Goal: Download file/media

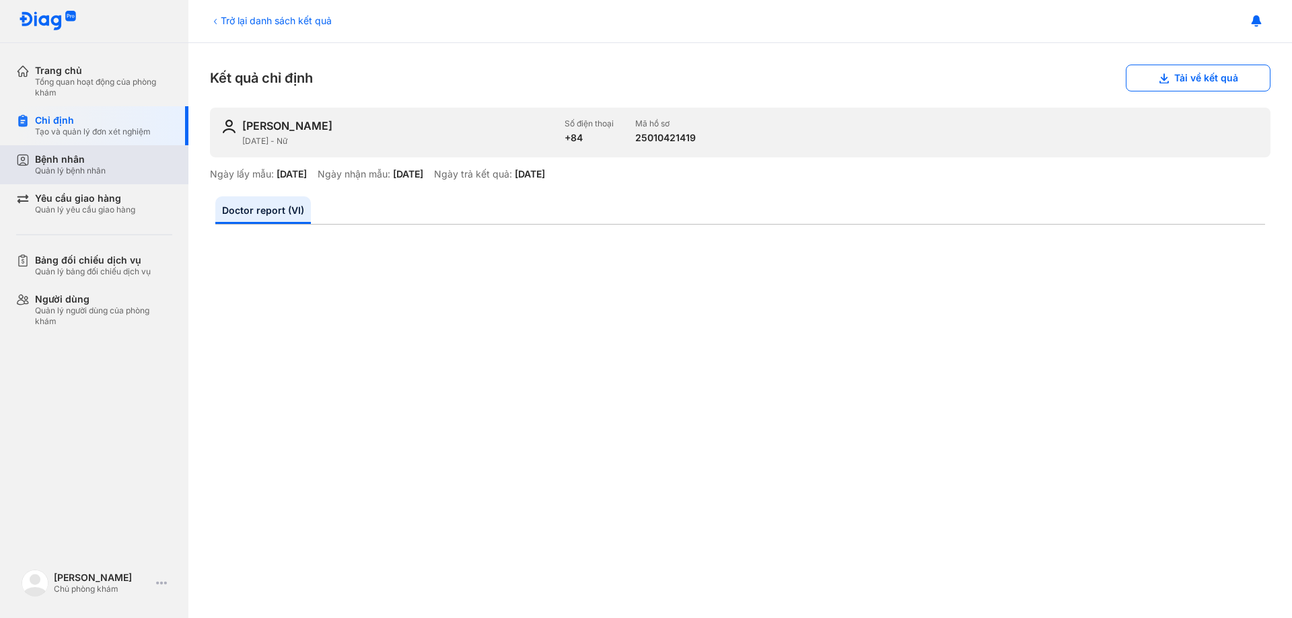
click at [75, 172] on div "Quản lý bệnh nhân" at bounding box center [70, 170] width 71 height 11
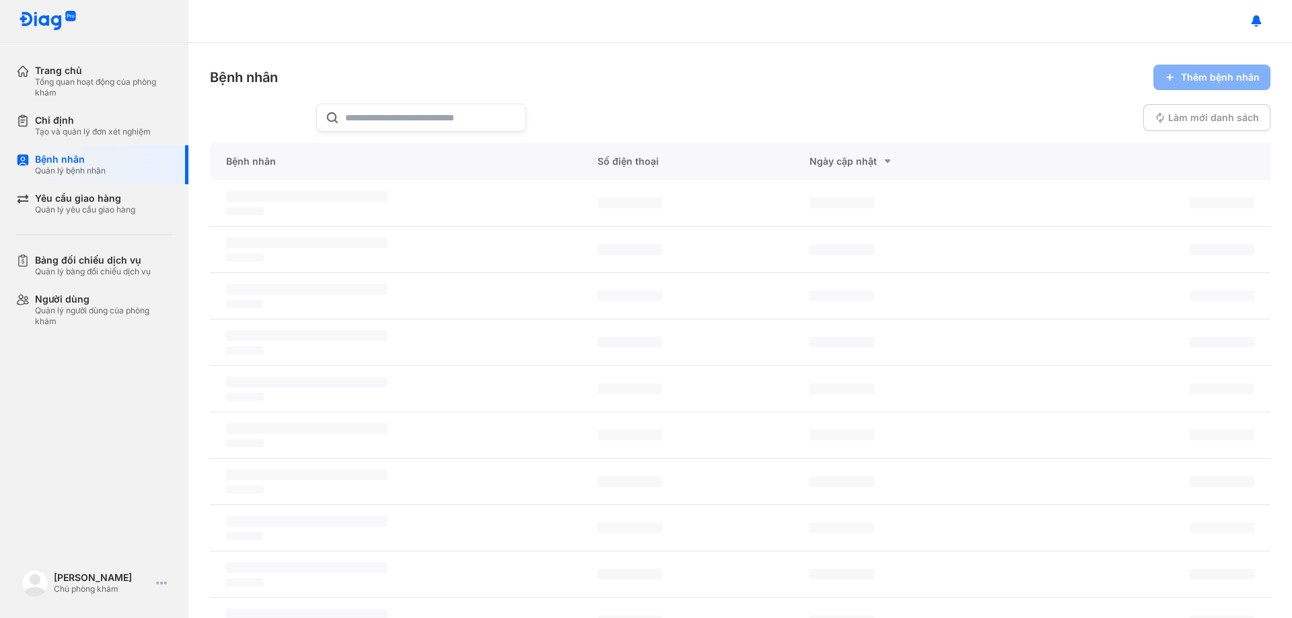
click at [379, 112] on input "text" at bounding box center [431, 117] width 172 height 27
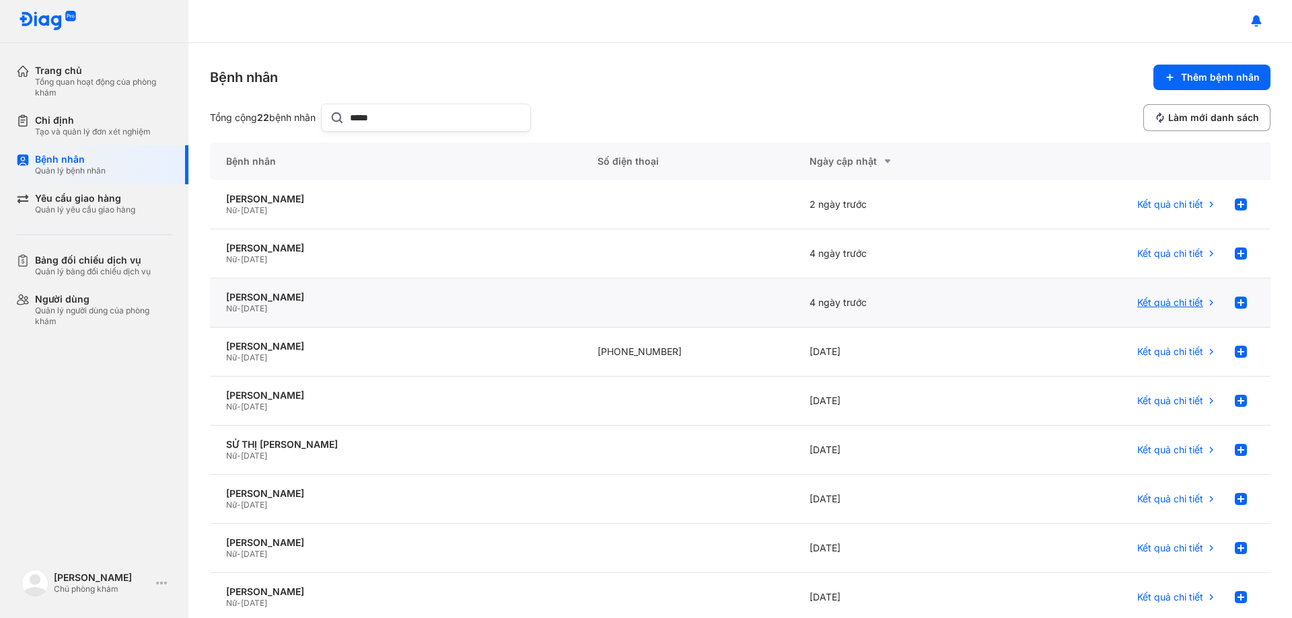
type input "*****"
click at [1167, 301] on span "Kết quả chi tiết" at bounding box center [1170, 303] width 66 height 12
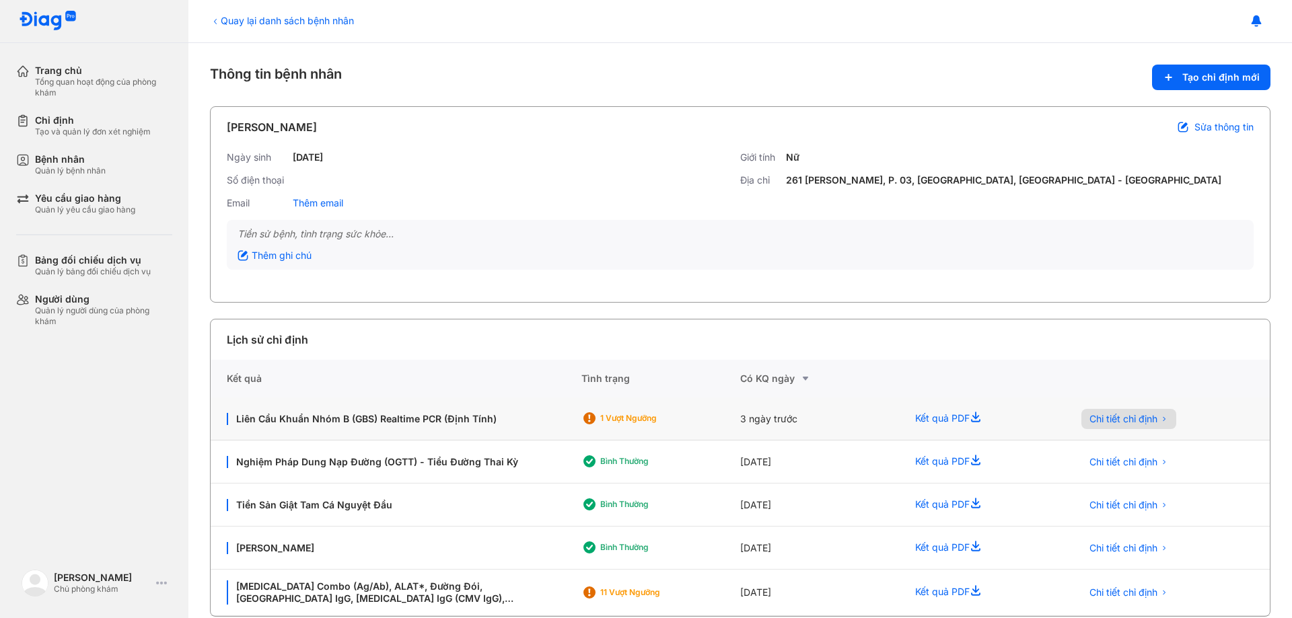
click at [1123, 418] on span "Chi tiết chỉ định" at bounding box center [1123, 419] width 68 height 12
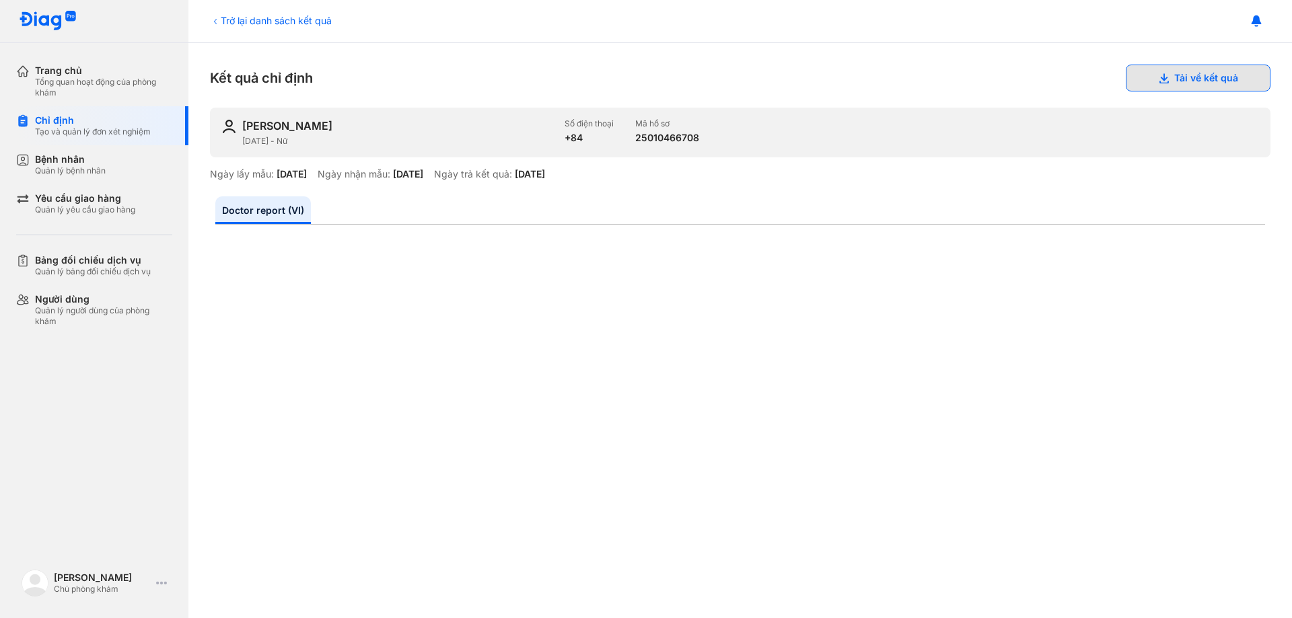
click at [1187, 71] on button "Tải về kết quả" at bounding box center [1197, 78] width 145 height 27
